Goal: Task Accomplishment & Management: Use online tool/utility

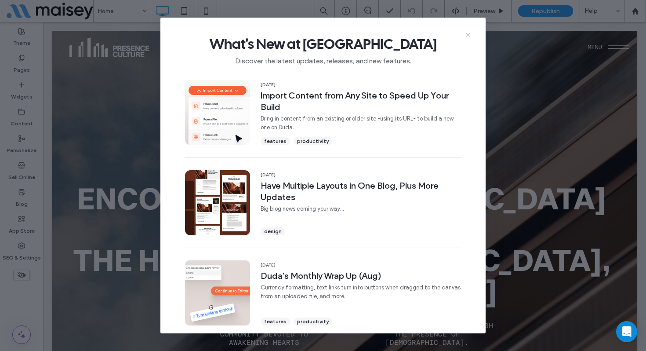
click at [465, 35] on icon at bounding box center [467, 35] width 7 height 7
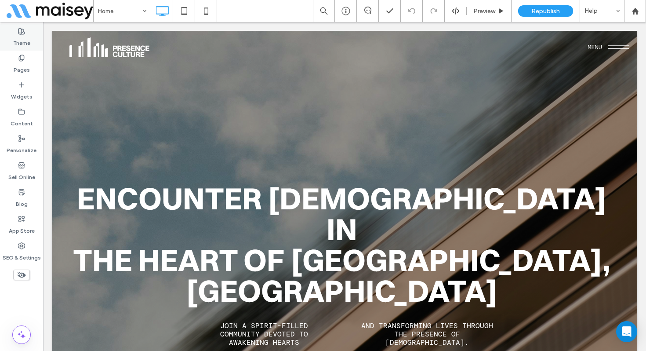
click at [21, 39] on label "Theme" at bounding box center [21, 41] width 17 height 12
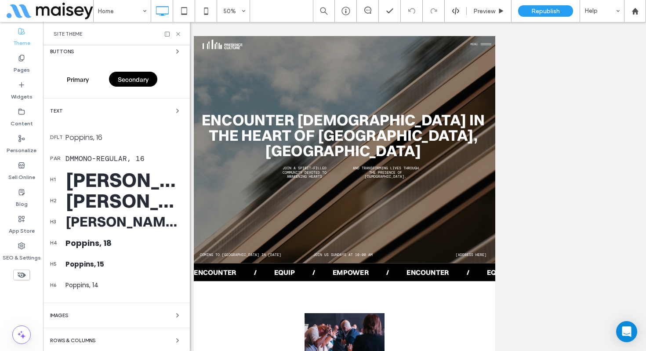
scroll to position [130, 0]
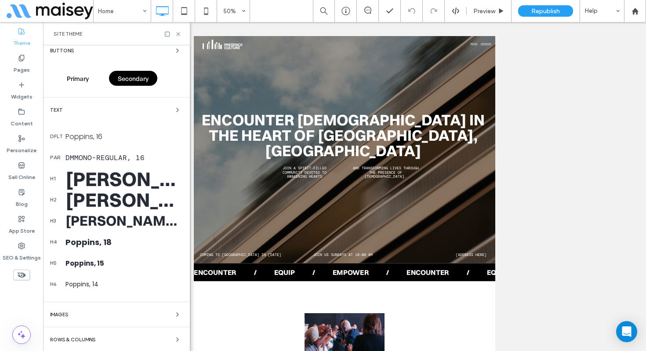
click at [131, 177] on div "Switzer-Bold, 70" at bounding box center [123, 179] width 117 height 26
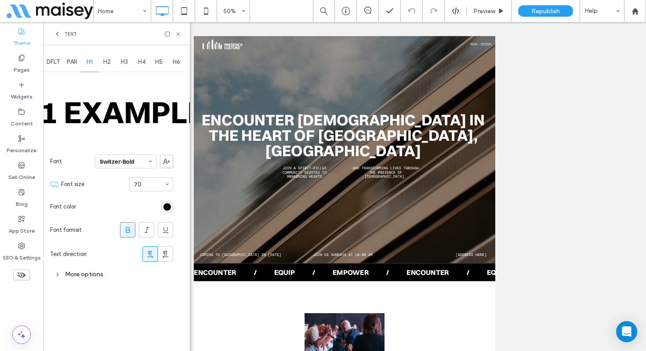
scroll to position [0, 0]
click at [92, 272] on div "More options" at bounding box center [111, 274] width 123 height 12
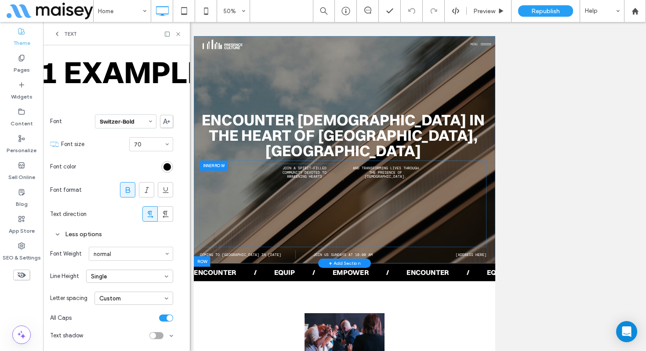
scroll to position [25, 0]
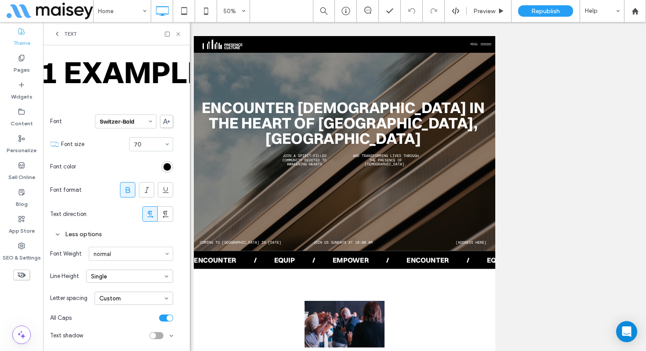
click at [166, 300] on span at bounding box center [167, 298] width 4 height 12
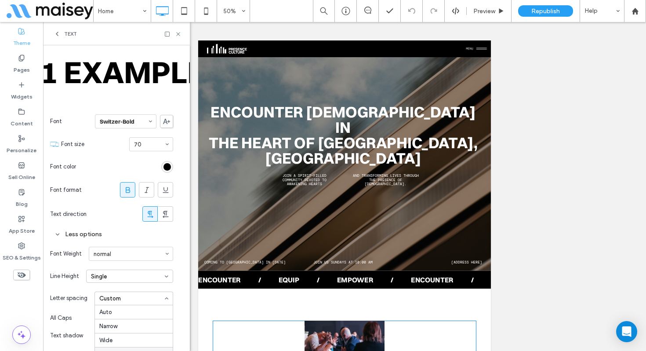
scroll to position [437, 0]
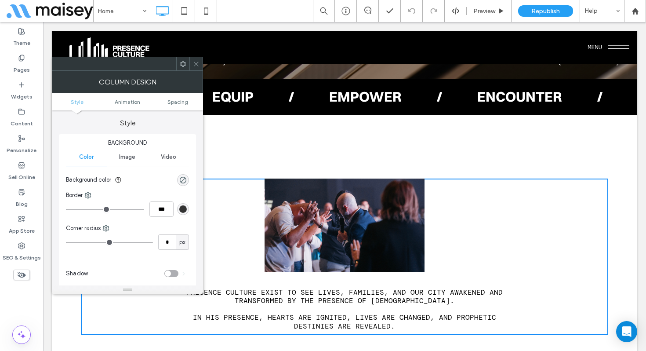
click at [192, 63] on div at bounding box center [195, 63] width 13 height 13
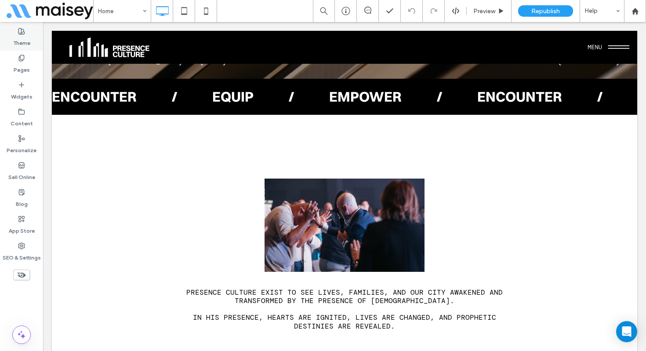
click at [25, 35] on label "Theme" at bounding box center [21, 41] width 17 height 12
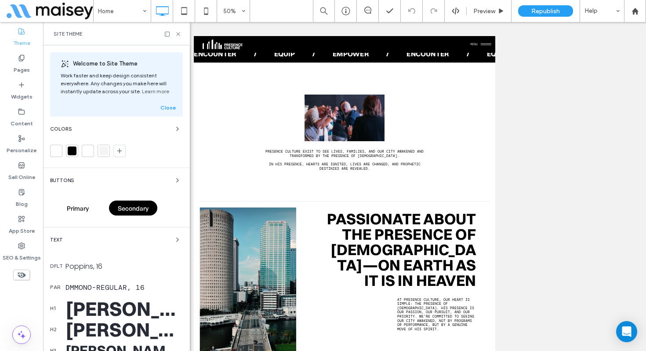
click at [147, 240] on div "Text" at bounding box center [116, 239] width 133 height 11
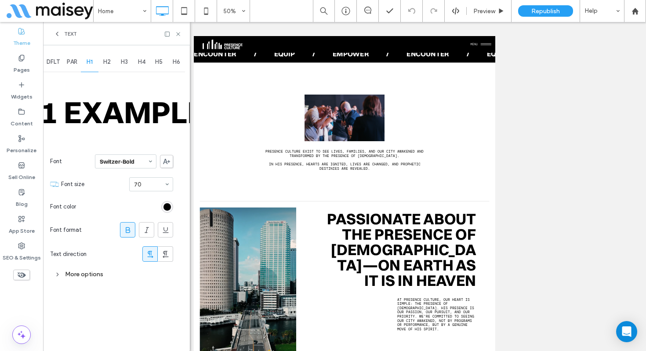
click at [65, 268] on div "More options" at bounding box center [111, 274] width 123 height 12
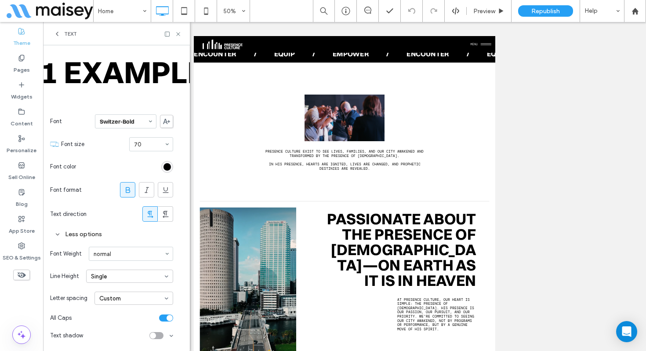
scroll to position [0, 0]
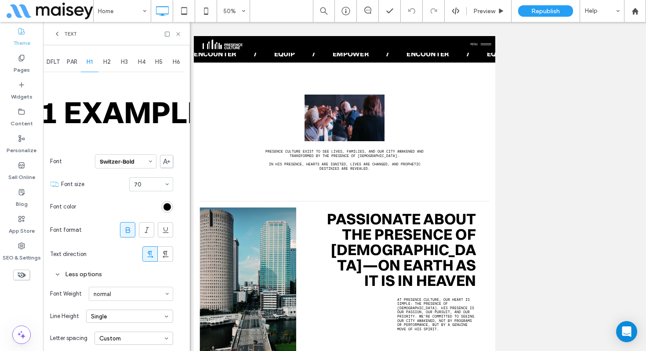
click at [110, 63] on span "H2" at bounding box center [106, 61] width 7 height 7
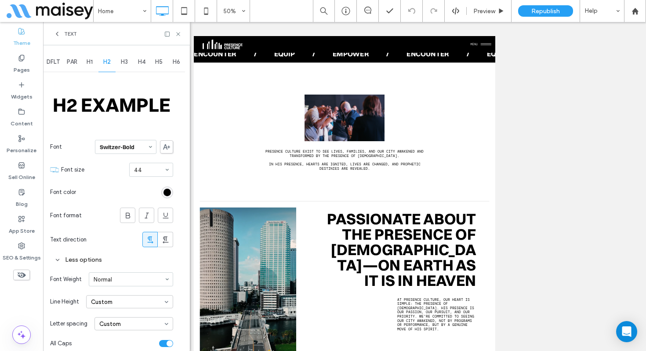
scroll to position [26, 0]
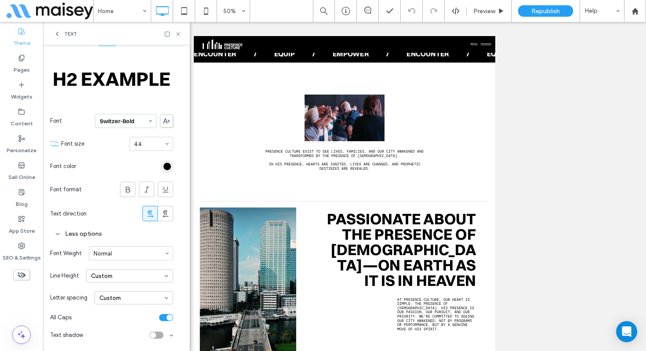
click at [165, 275] on span at bounding box center [167, 276] width 4 height 4
click at [180, 244] on div "DFLT PAR H1 H2 H3 H4 H5 H6 H2 Example Font Switzer-Bold Font size 44 Font color…" at bounding box center [116, 184] width 147 height 331
click at [165, 297] on span at bounding box center [167, 298] width 4 height 4
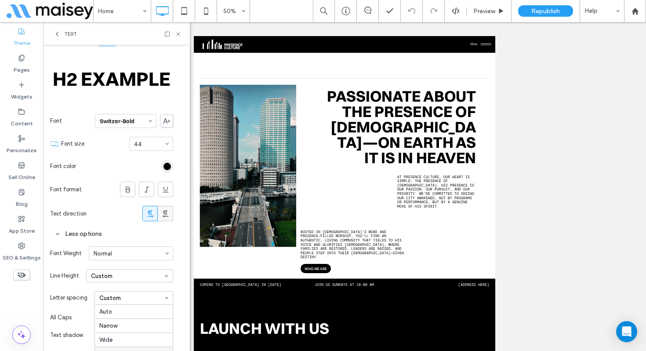
scroll to position [53, 0]
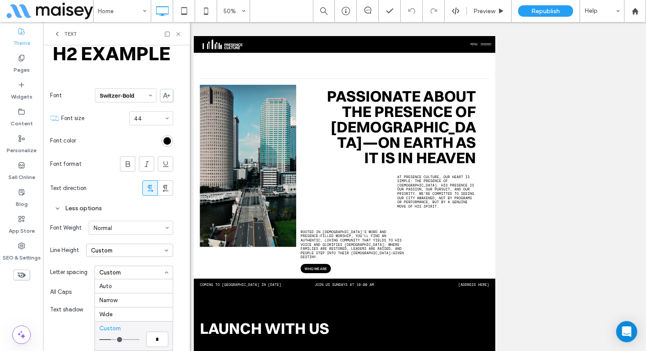
click at [167, 248] on span at bounding box center [167, 250] width 4 height 4
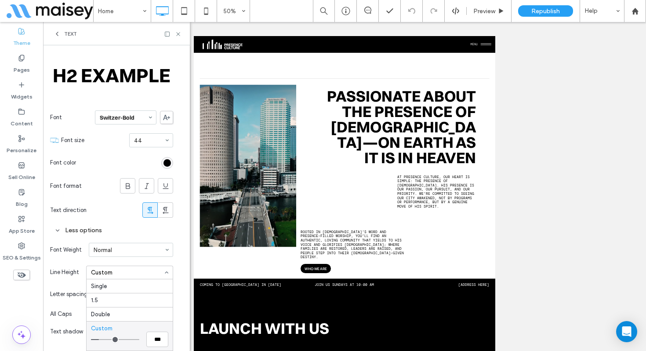
scroll to position [31, 0]
click at [167, 270] on span at bounding box center [167, 272] width 4 height 4
click at [177, 260] on div "DFLT PAR H1 H2 H3 H4 H5 H6 H2 Example Font Switzer-Bold Font size 44 Font color…" at bounding box center [116, 181] width 147 height 331
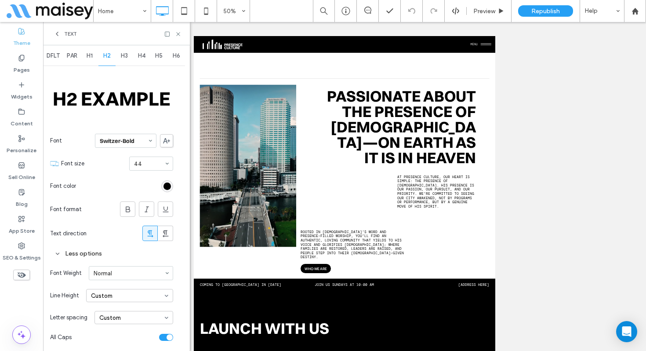
scroll to position [0, 0]
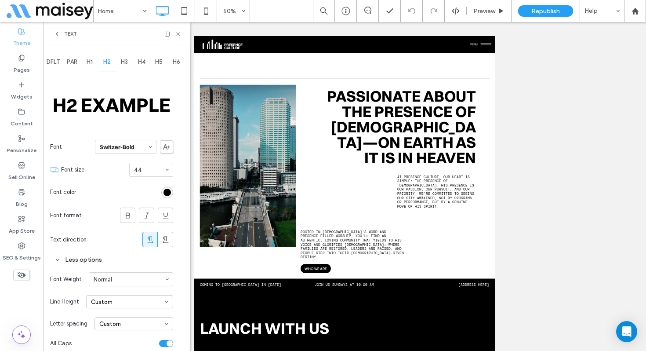
click at [126, 64] on span "H3" at bounding box center [124, 61] width 7 height 7
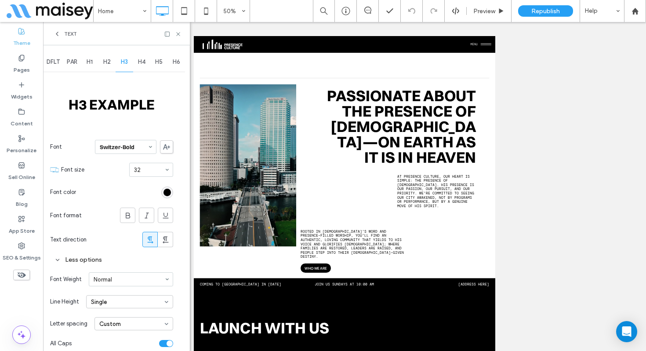
click at [143, 62] on span "H4" at bounding box center [141, 61] width 7 height 7
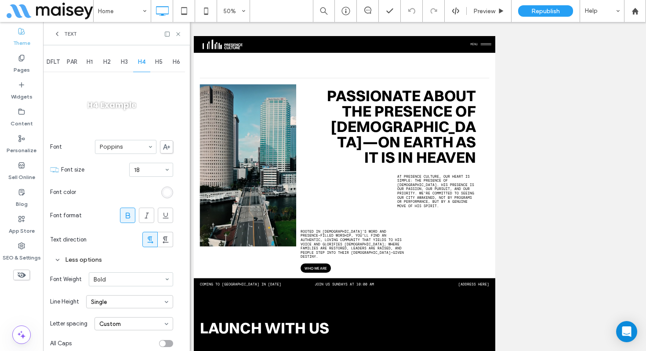
click at [71, 64] on span "PAR" at bounding box center [72, 61] width 11 height 7
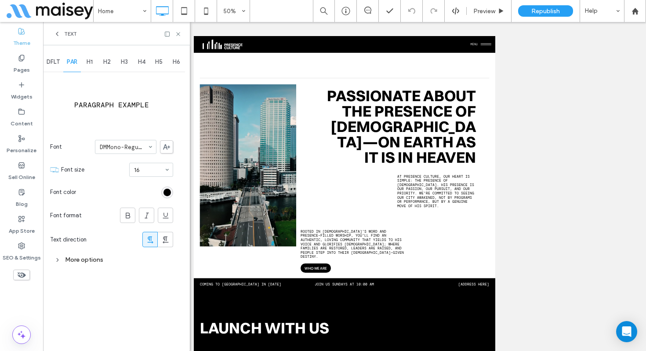
click at [99, 261] on div "More options" at bounding box center [111, 259] width 123 height 12
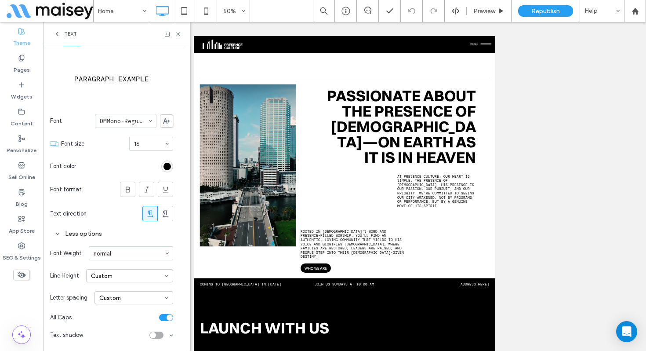
drag, startPoint x: 170, startPoint y: 274, endPoint x: 166, endPoint y: 275, distance: 4.6
click at [170, 274] on div "Custom" at bounding box center [129, 275] width 87 height 13
click at [166, 275] on span at bounding box center [167, 276] width 4 height 4
click at [180, 261] on div "DFLT PAR H1 H2 H3 H4 H5 H6 Paragraph example Font DMMono-Regular Font size 16 F…" at bounding box center [116, 184] width 147 height 331
click at [164, 295] on div "Custom" at bounding box center [133, 297] width 79 height 13
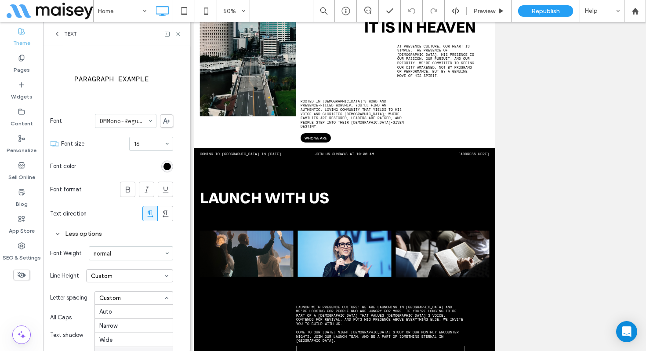
scroll to position [53, 0]
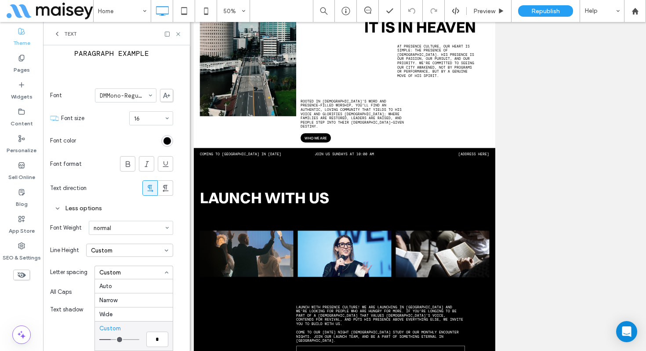
click at [177, 242] on div "DFLT PAR H1 H2 H3 H4 H5 H6 Paragraph example Font DMMono-Regular Font size 16 F…" at bounding box center [116, 159] width 147 height 331
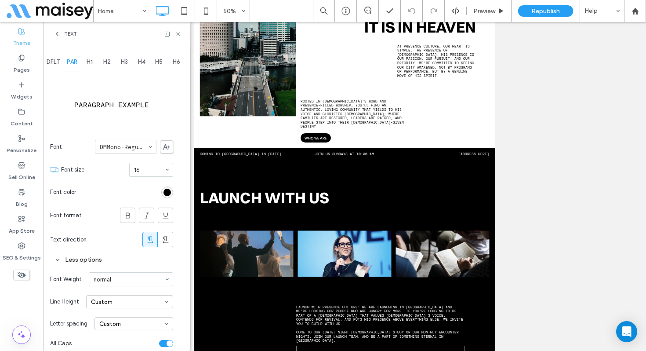
scroll to position [1, 0]
click at [53, 64] on span "DFLT" at bounding box center [53, 61] width 13 height 7
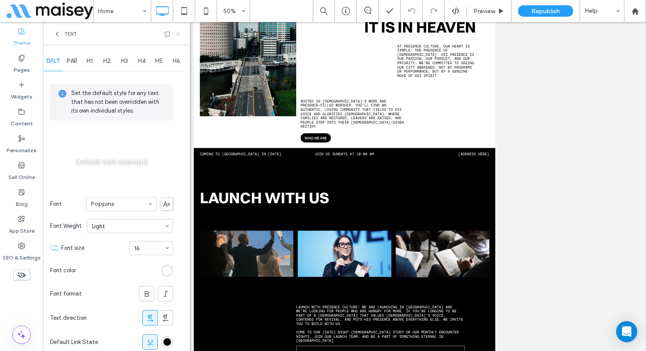
click at [176, 36] on icon at bounding box center [178, 34] width 7 height 7
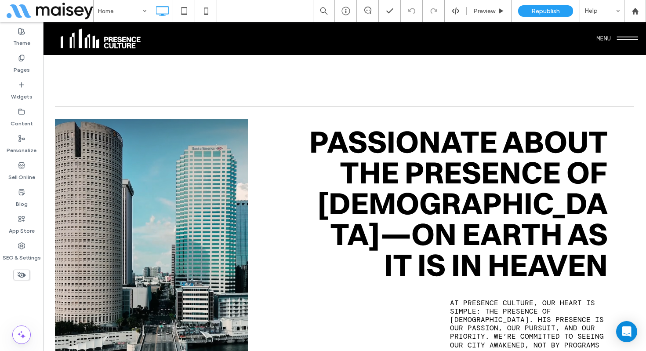
scroll to position [0, 0]
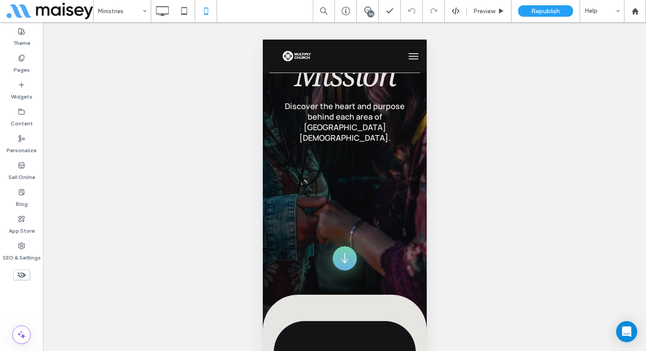
scroll to position [155, 0]
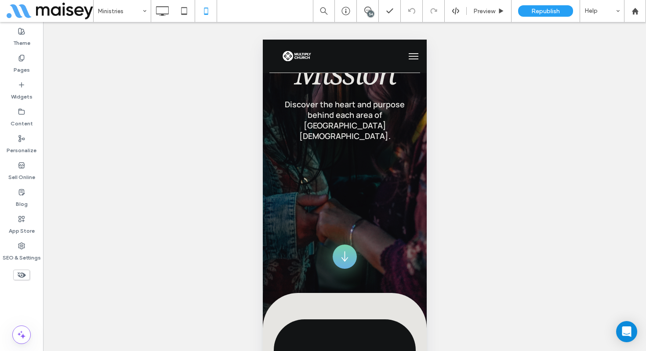
click at [414, 58] on button "menu" at bounding box center [413, 56] width 18 height 18
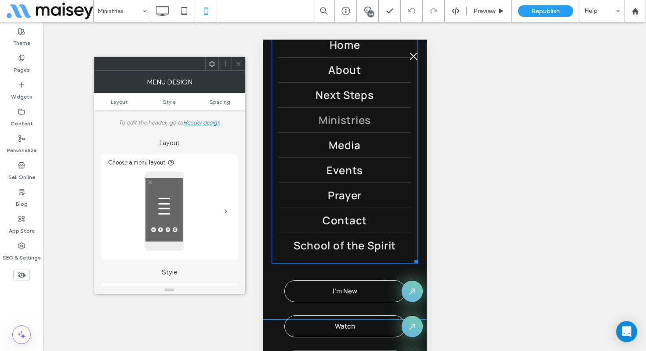
scroll to position [13, 0]
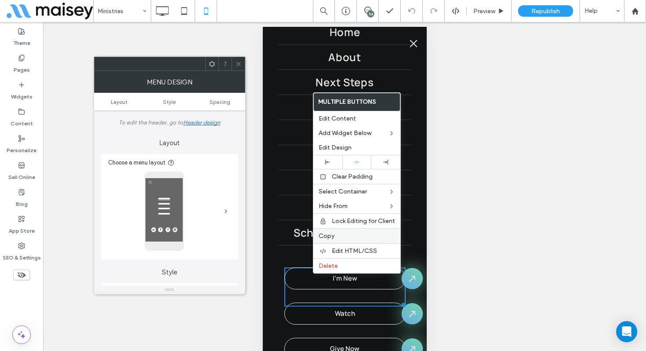
click at [341, 236] on label "Copy" at bounding box center [357, 235] width 76 height 7
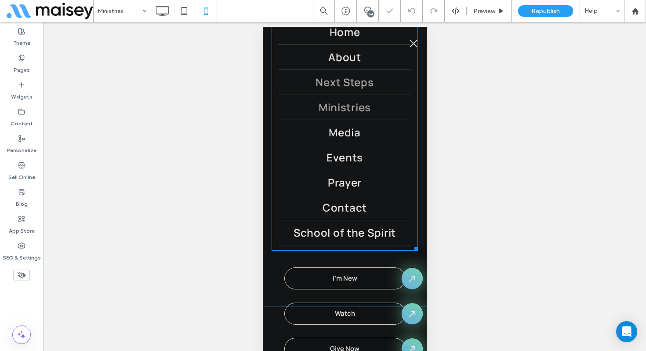
scroll to position [0, 0]
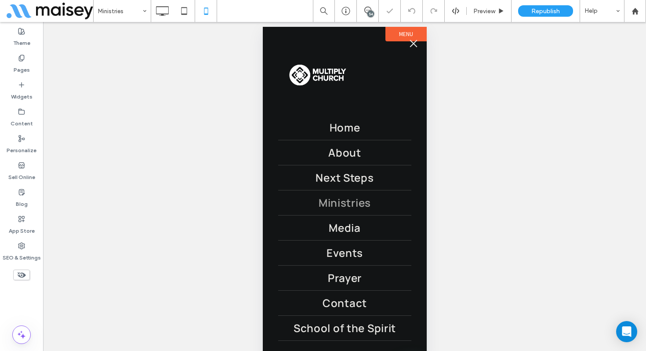
click at [410, 43] on span "menu" at bounding box center [413, 43] width 10 height 1
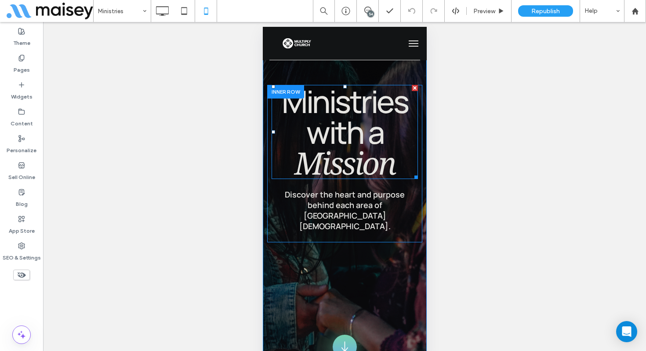
scroll to position [44, 0]
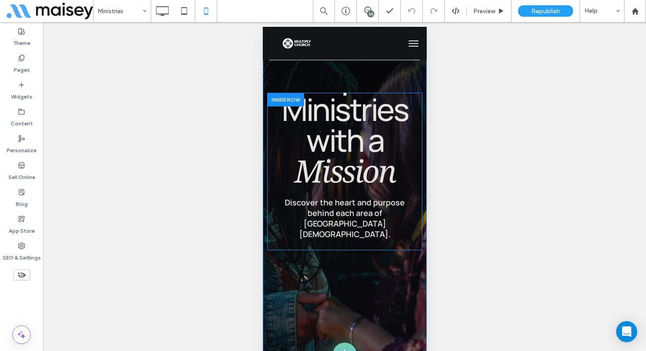
click at [283, 98] on div at bounding box center [285, 100] width 37 height 14
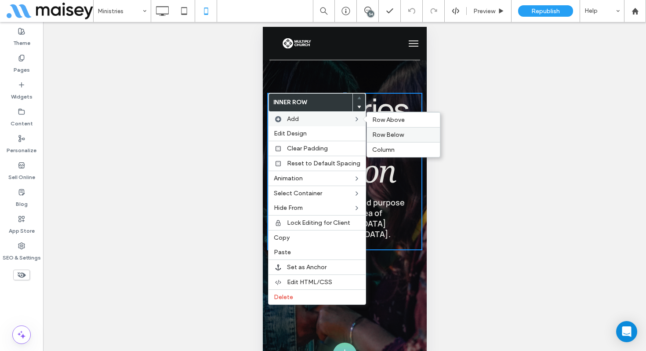
click at [384, 135] on span "Row Below" at bounding box center [388, 134] width 32 height 7
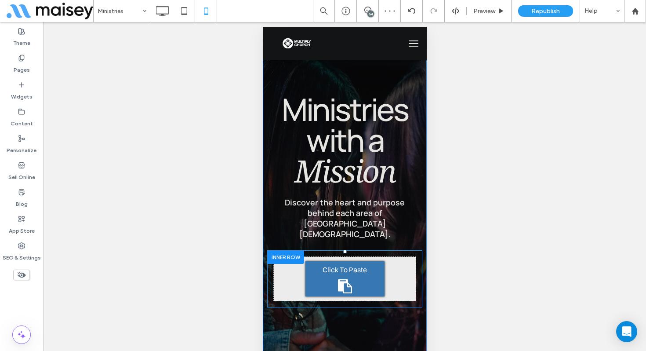
click at [338, 266] on div "Click To Paste" at bounding box center [344, 278] width 79 height 35
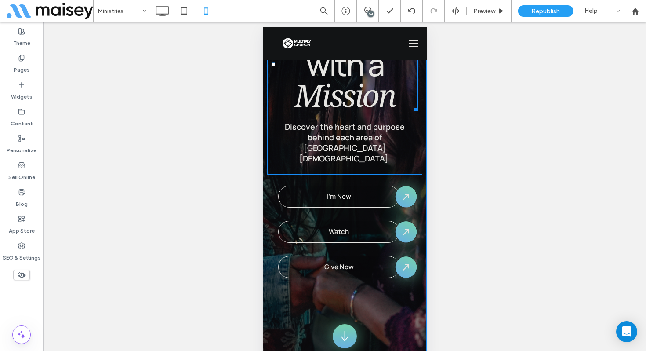
scroll to position [123, 0]
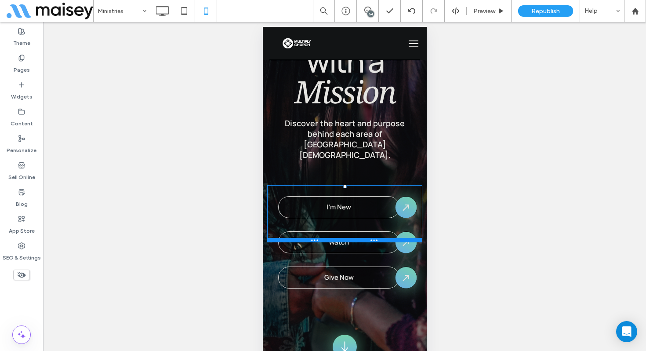
drag, startPoint x: 342, startPoint y: 163, endPoint x: 339, endPoint y: 177, distance: 14.4
click at [339, 185] on div "Click To Paste Click To Paste I'm New Watch Give Now" at bounding box center [344, 213] width 155 height 57
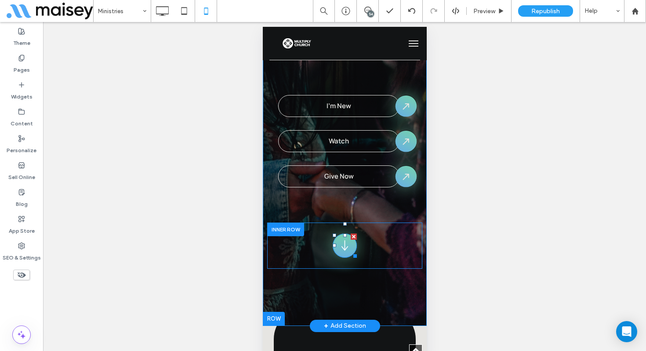
scroll to position [228, 0]
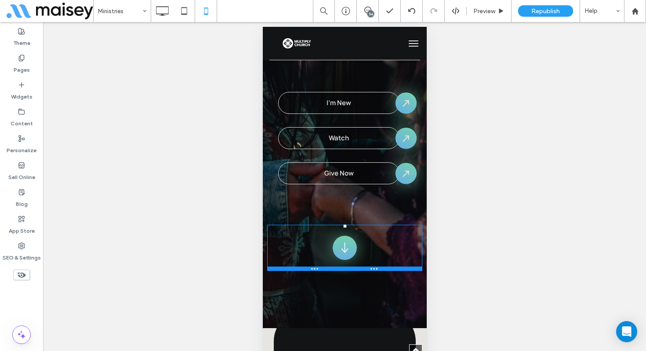
drag, startPoint x: 345, startPoint y: 210, endPoint x: 344, endPoint y: 216, distance: 5.3
click at [344, 224] on div at bounding box center [345, 226] width 4 height 4
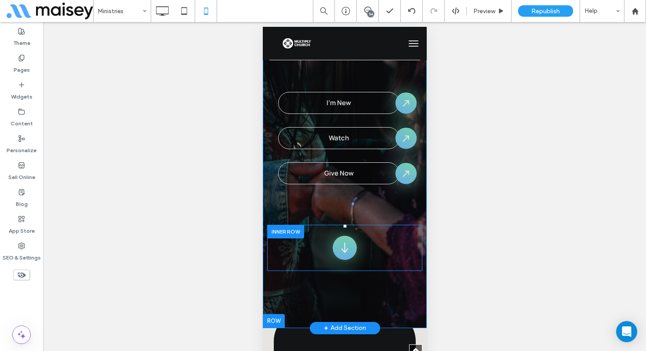
scroll to position [228, 0]
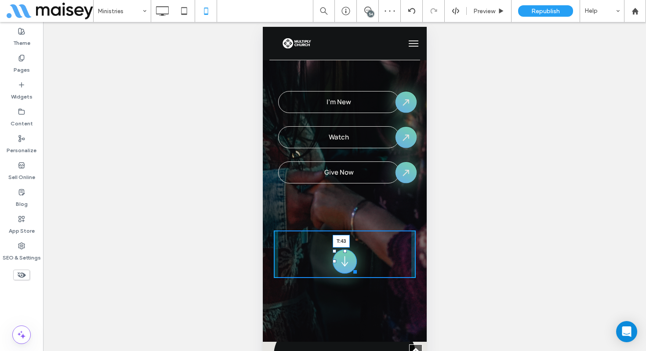
drag, startPoint x: 344, startPoint y: 226, endPoint x: 344, endPoint y: 240, distance: 14.5
click at [344, 249] on div at bounding box center [345, 251] width 4 height 4
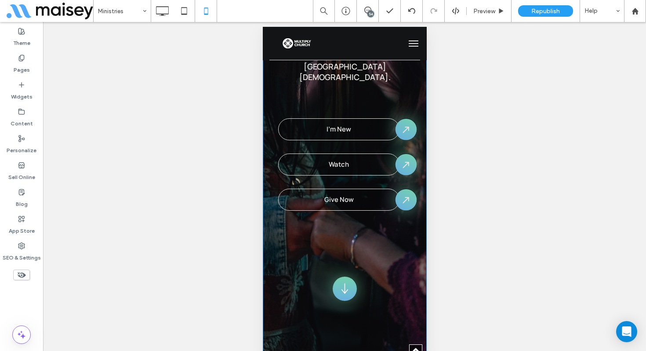
scroll to position [203, 0]
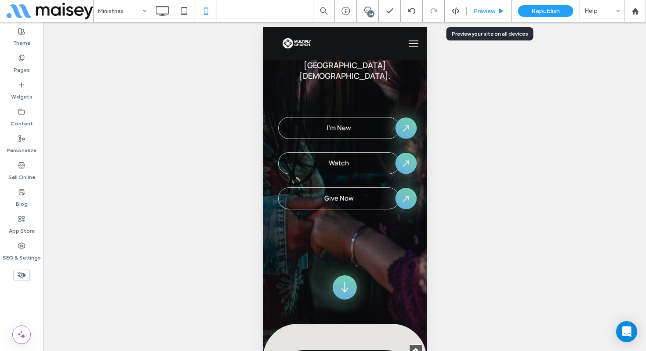
click at [477, 11] on span "Preview" at bounding box center [484, 10] width 22 height 7
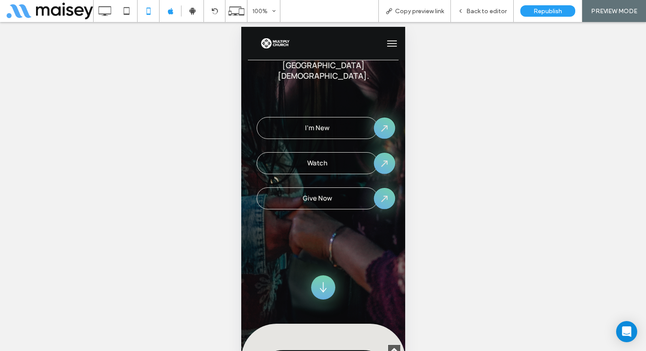
click at [385, 49] on button "menu" at bounding box center [392, 44] width 18 height 18
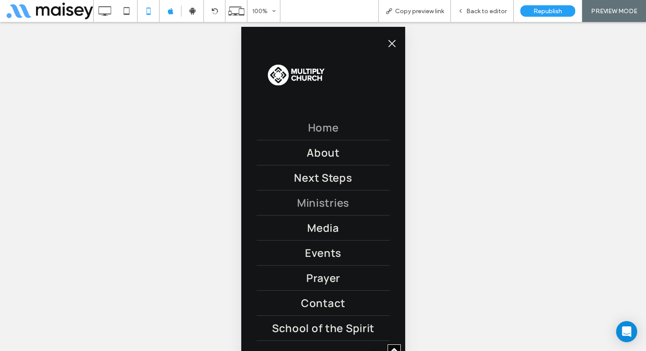
scroll to position [95, 0]
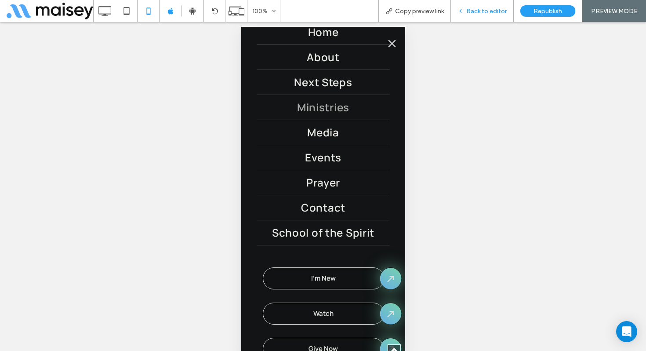
click at [478, 10] on span "Back to editor" at bounding box center [486, 10] width 40 height 7
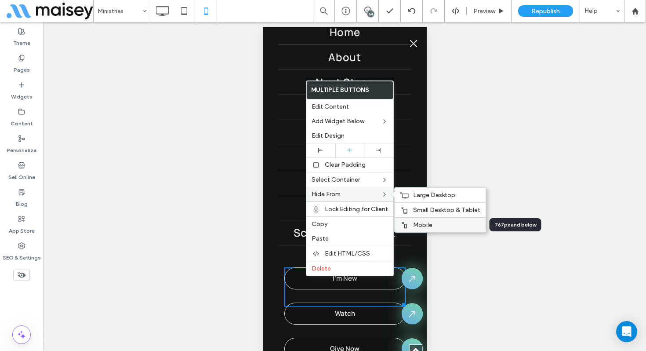
click at [415, 224] on span "Mobile" at bounding box center [422, 224] width 19 height 7
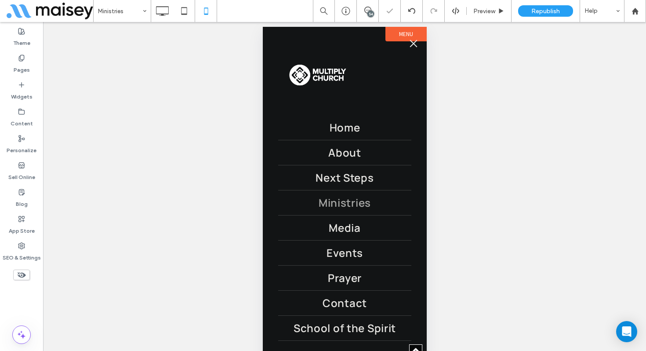
click at [409, 45] on button "menu" at bounding box center [413, 44] width 18 height 18
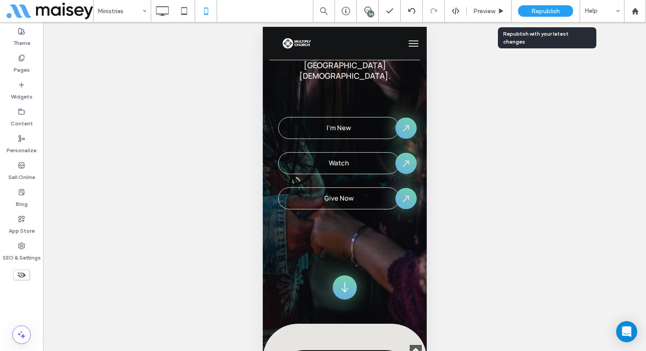
click at [535, 9] on span "Republish" at bounding box center [545, 10] width 29 height 7
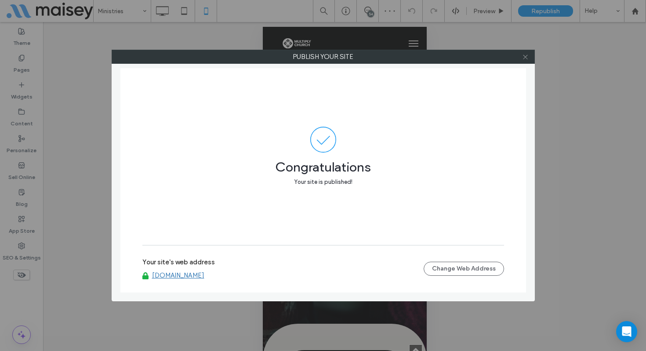
click at [524, 58] on use at bounding box center [525, 56] width 4 height 4
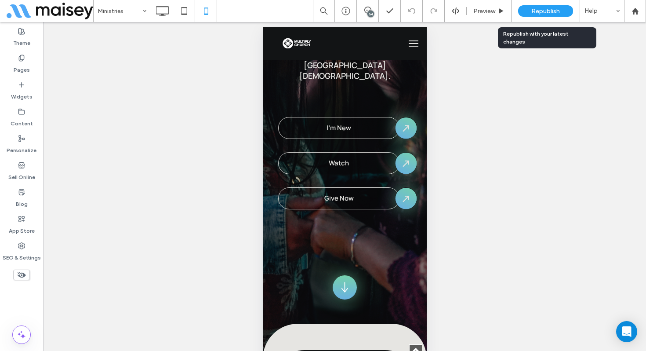
click at [539, 8] on span "Republish" at bounding box center [545, 10] width 29 height 7
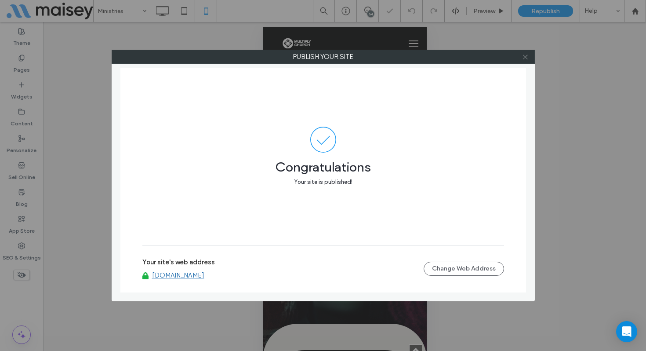
click at [528, 58] on icon at bounding box center [525, 57] width 7 height 7
